Goal: Obtain resource: Download file/media

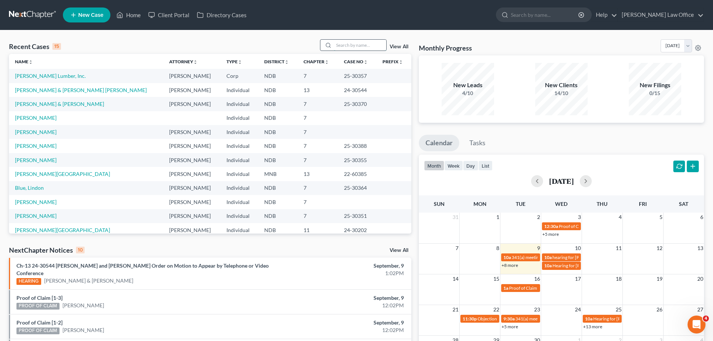
click at [343, 46] on input "search" at bounding box center [360, 45] width 52 height 11
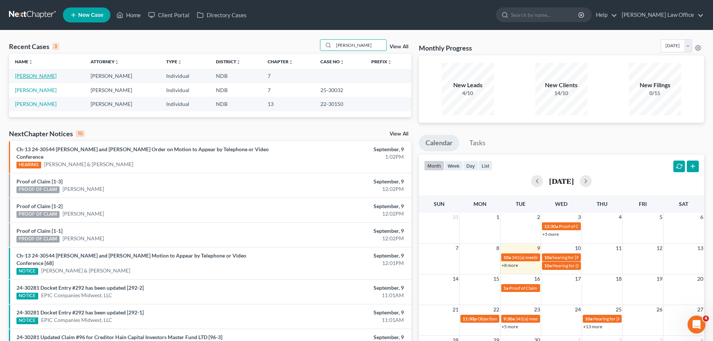
type input "[PERSON_NAME]"
click at [35, 74] on link "[PERSON_NAME]" at bounding box center [36, 76] width 42 height 6
select select "4"
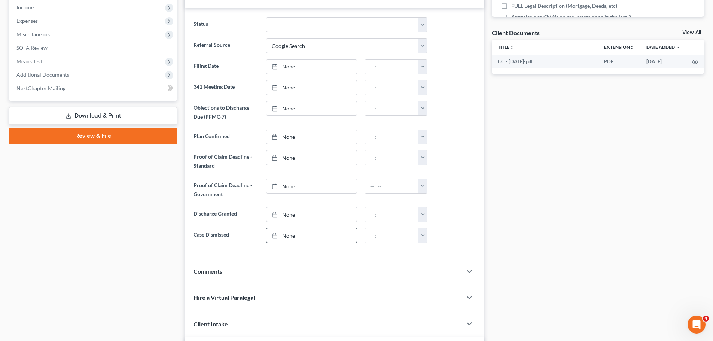
scroll to position [246, 0]
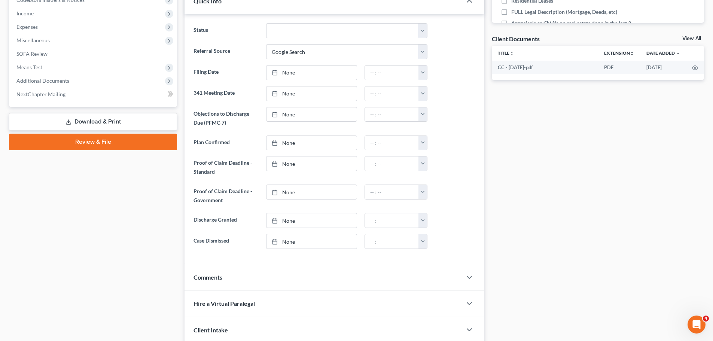
click at [97, 118] on link "Download & Print" at bounding box center [93, 122] width 168 height 18
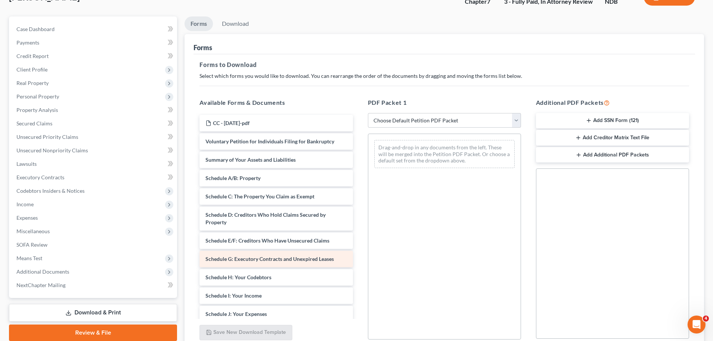
scroll to position [46, 0]
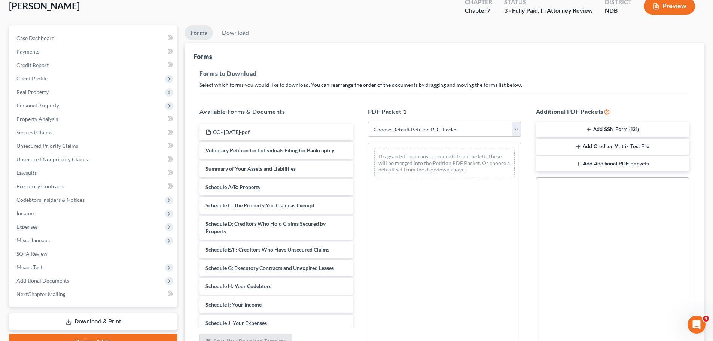
click at [343, 129] on select "Choose Default Petition PDF Packet Complete Bankruptcy Petition (all forms and …" at bounding box center [444, 129] width 153 height 15
select select "1"
click at [343, 122] on select "Choose Default Petition PDF Packet Complete Bankruptcy Petition (all forms and …" at bounding box center [444, 129] width 153 height 15
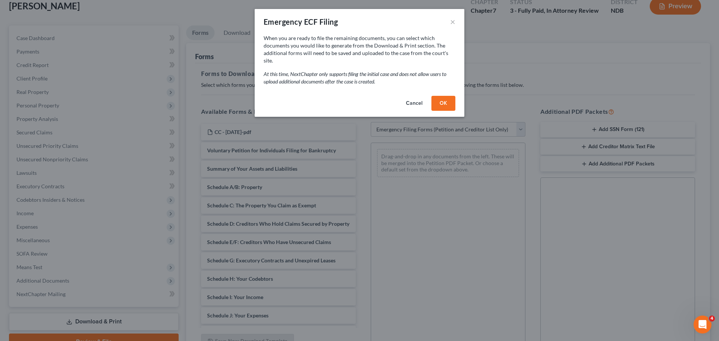
click at [343, 96] on button "OK" at bounding box center [443, 103] width 24 height 15
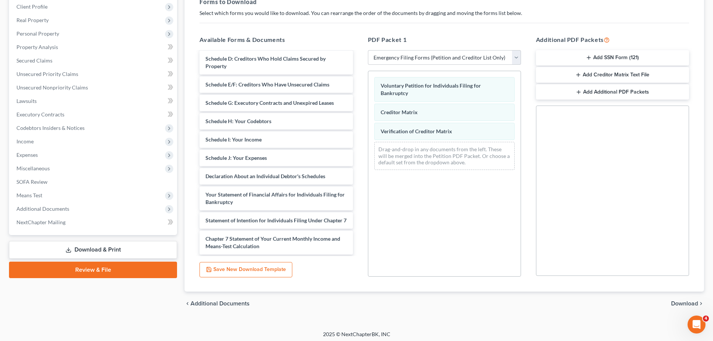
scroll to position [121, 0]
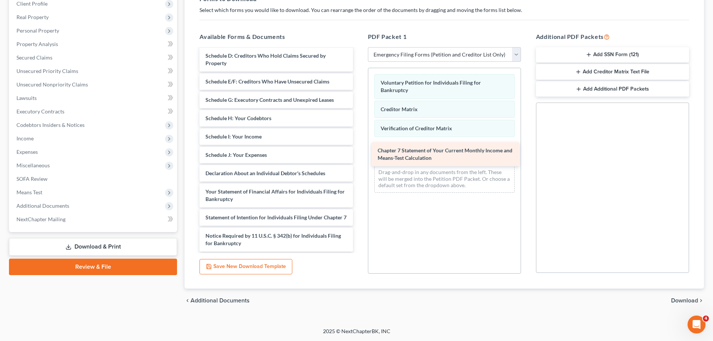
drag, startPoint x: 252, startPoint y: 243, endPoint x: 424, endPoint y: 151, distance: 195.3
click at [343, 151] on div "Chapter 7 Statement of Your Current Monthly Income and Means-Test Calculation C…" at bounding box center [276, 122] width 165 height 296
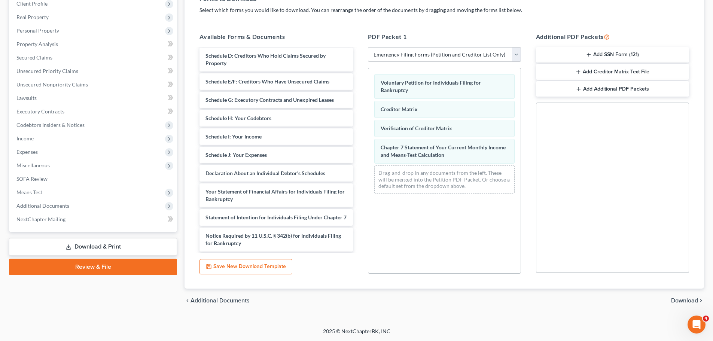
click at [343, 52] on button "Add SSN Form (121)" at bounding box center [612, 55] width 153 height 16
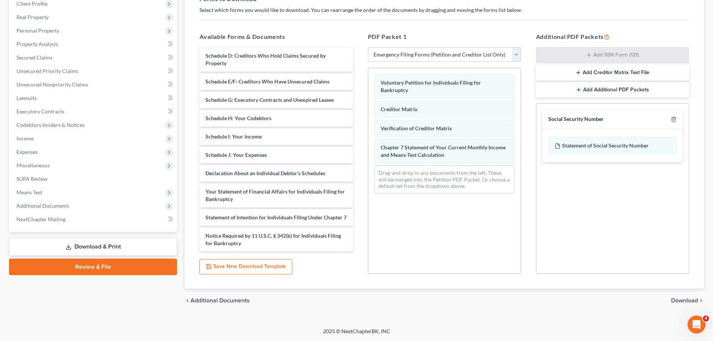
click at [86, 245] on link "Download & Print" at bounding box center [93, 247] width 168 height 18
click at [343, 300] on span "Download" at bounding box center [684, 301] width 27 height 6
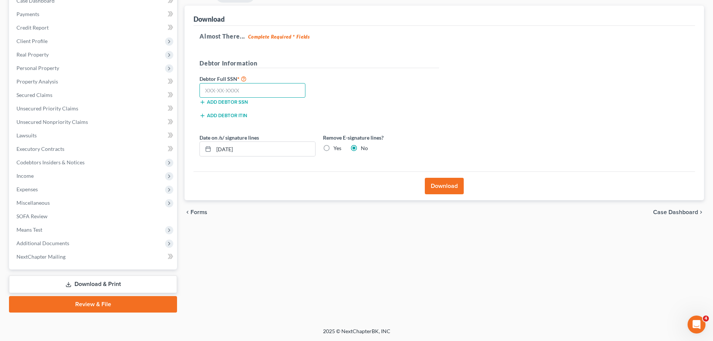
click at [246, 90] on input "text" at bounding box center [253, 90] width 106 height 15
type input "469-33-3225"
click at [334, 146] on label "Yes" at bounding box center [338, 147] width 8 height 7
click at [337, 146] on input "Yes" at bounding box center [339, 146] width 5 height 5
radio input "true"
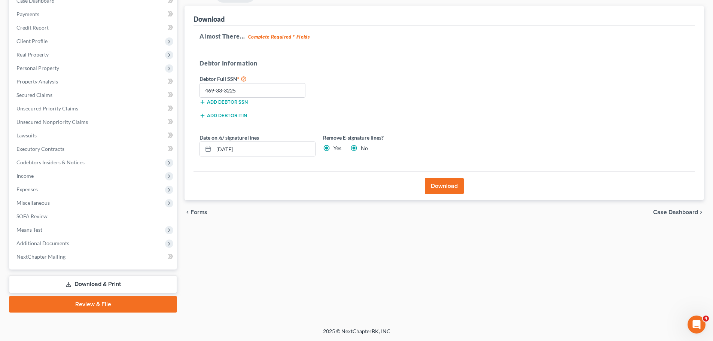
radio input "false"
click at [343, 180] on button "Download" at bounding box center [444, 186] width 39 height 16
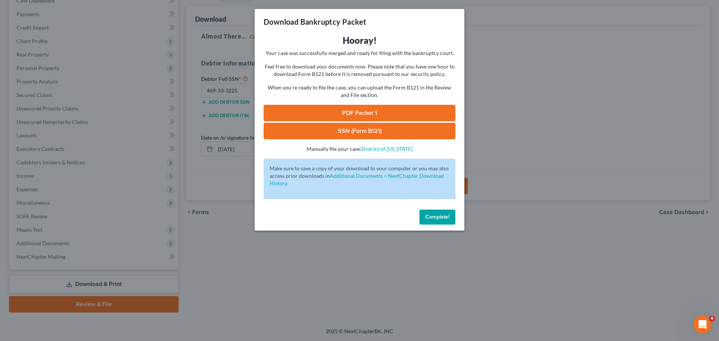
click at [343, 112] on link "PDF Packet 1" at bounding box center [360, 113] width 192 height 16
click at [343, 130] on link "SSN (Form B121)" at bounding box center [360, 131] width 192 height 16
click at [343, 215] on span "Complete!" at bounding box center [437, 217] width 24 height 6
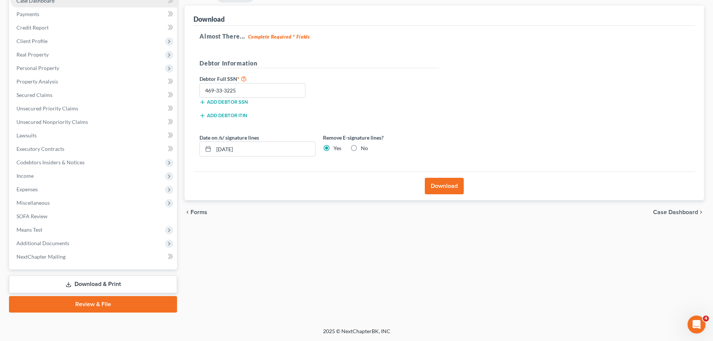
select select "4"
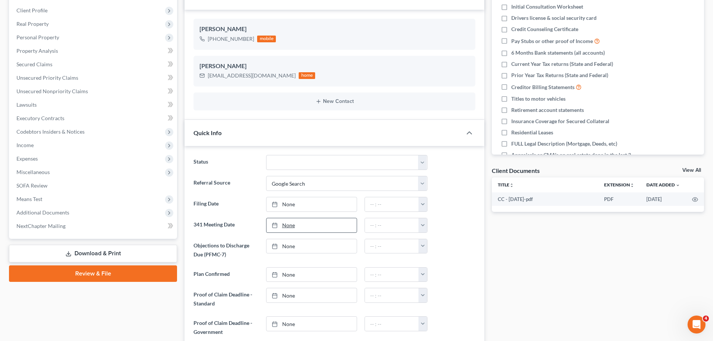
scroll to position [234, 0]
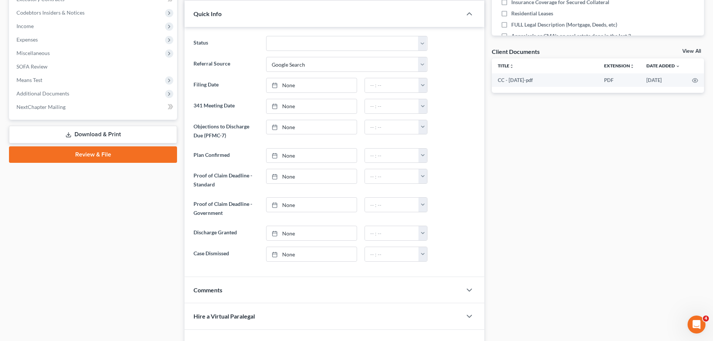
click at [110, 133] on link "Download & Print" at bounding box center [93, 135] width 168 height 18
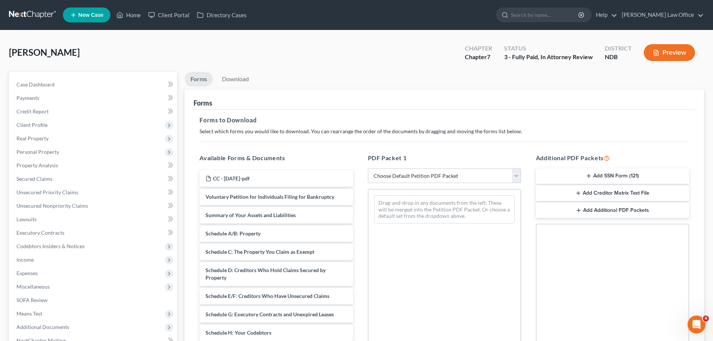
click at [343, 177] on select "Choose Default Petition PDF Packet Complete Bankruptcy Petition (all forms and …" at bounding box center [444, 175] width 153 height 15
select select "1"
click at [343, 168] on select "Choose Default Petition PDF Packet Complete Bankruptcy Petition (all forms and …" at bounding box center [444, 175] width 153 height 15
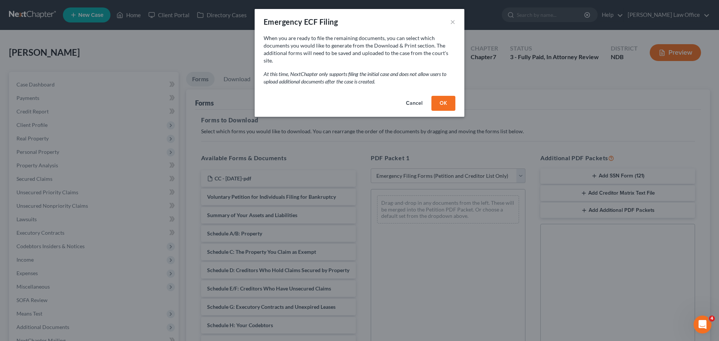
click at [343, 96] on button "OK" at bounding box center [443, 103] width 24 height 15
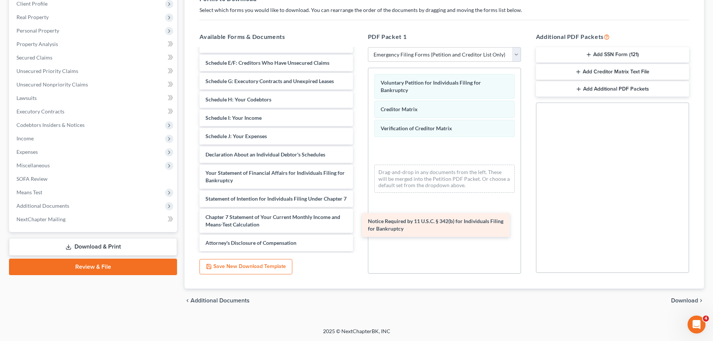
scroll to position [101, 0]
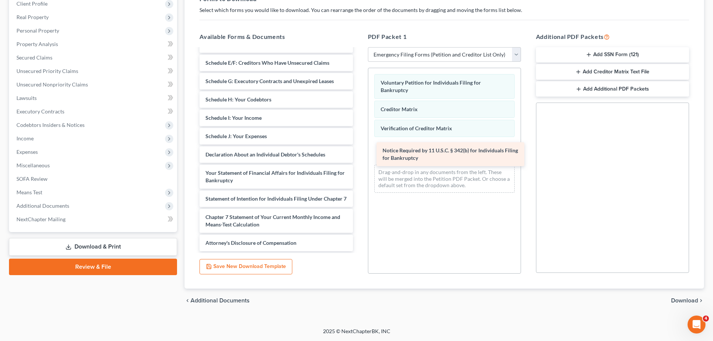
drag, startPoint x: 264, startPoint y: 232, endPoint x: 440, endPoint y: 150, distance: 193.6
click at [343, 150] on div "Notice Required by 11 U.S.C. § 342(b) for Individuals Filing for Bankruptcy CC …" at bounding box center [276, 103] width 165 height 296
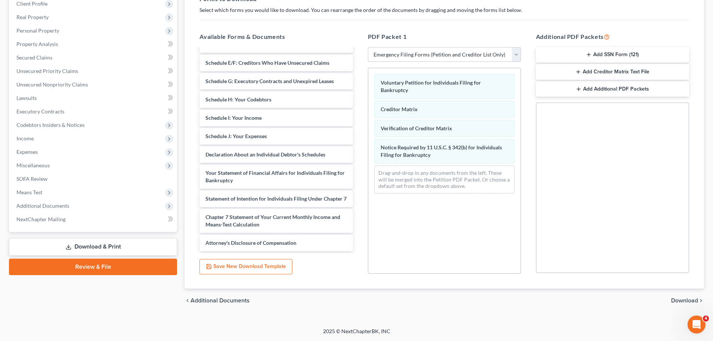
click at [343, 302] on span "Download" at bounding box center [684, 301] width 27 height 6
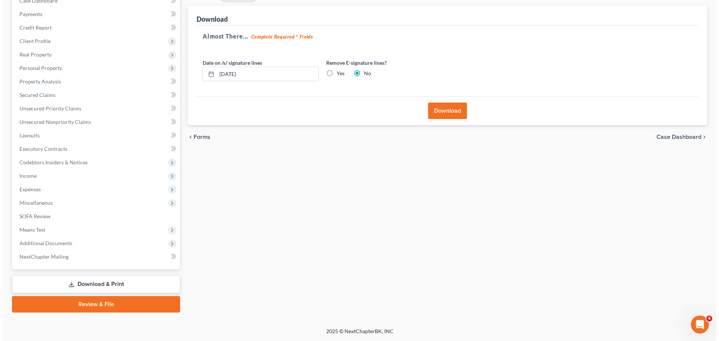
scroll to position [84, 0]
click at [334, 74] on label "Yes" at bounding box center [338, 73] width 8 height 7
click at [337, 74] on input "Yes" at bounding box center [339, 72] width 5 height 5
radio input "true"
radio input "false"
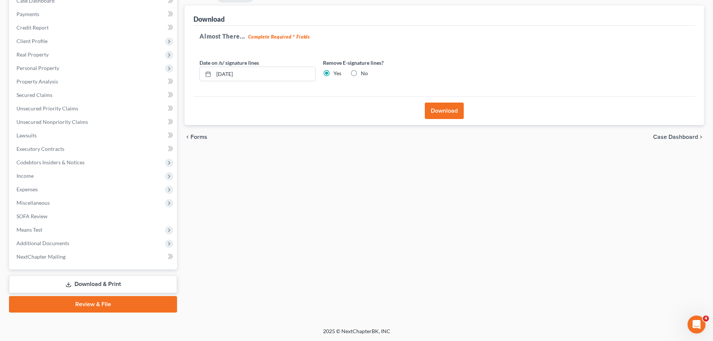
click at [343, 109] on button "Download" at bounding box center [444, 111] width 39 height 16
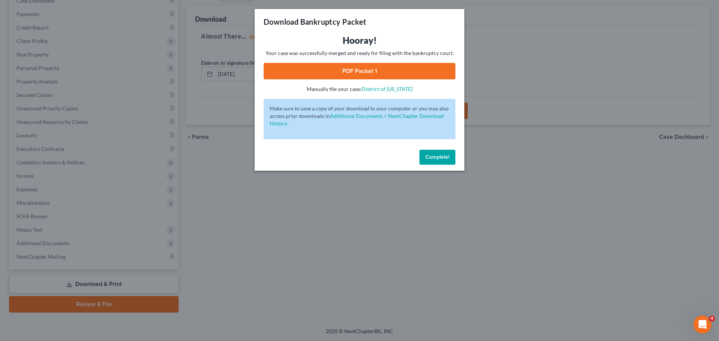
click at [343, 69] on link "PDF Packet 1" at bounding box center [360, 71] width 192 height 16
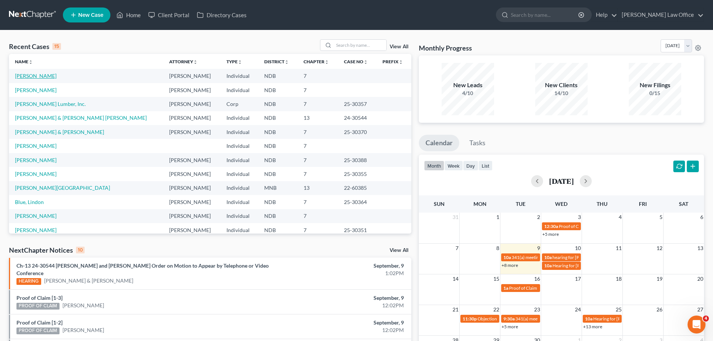
click at [26, 77] on link "[PERSON_NAME]" at bounding box center [36, 76] width 42 height 6
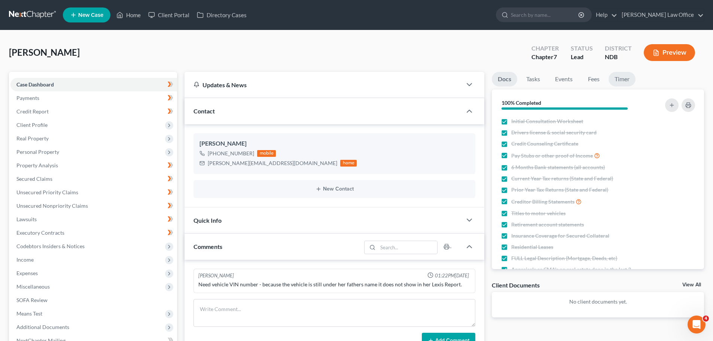
click at [348, 77] on link "Timer" at bounding box center [622, 79] width 27 height 15
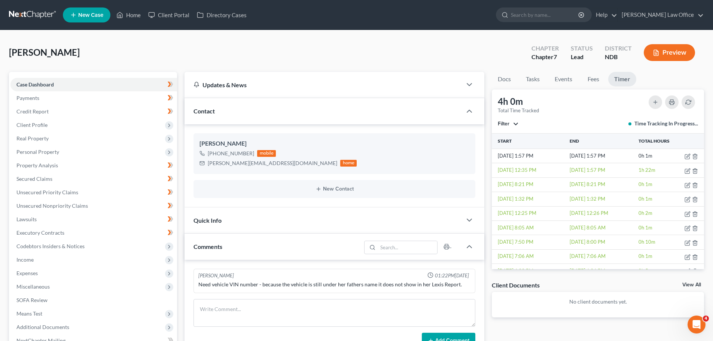
click at [348, 123] on button "Filter" at bounding box center [508, 123] width 21 height 5
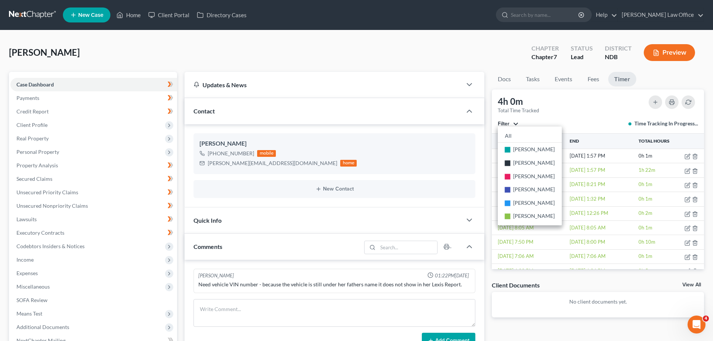
click at [348, 123] on button "Filter" at bounding box center [508, 123] width 21 height 5
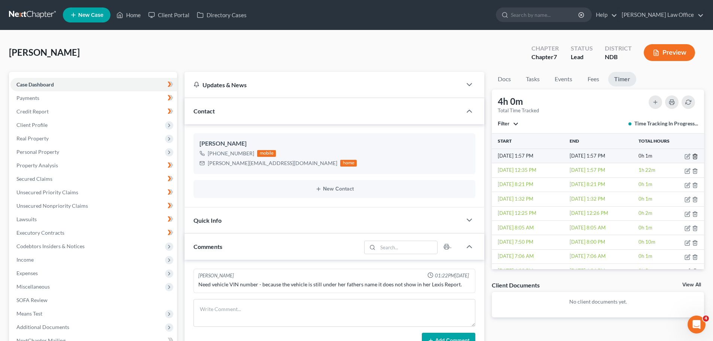
click at [348, 155] on icon "button" at bounding box center [695, 156] width 6 height 6
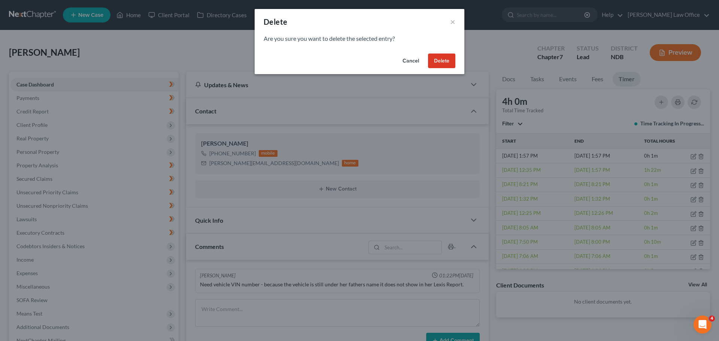
click at [348, 59] on button "Delete" at bounding box center [441, 61] width 27 height 15
